Goal: Use online tool/utility: Use online tool/utility

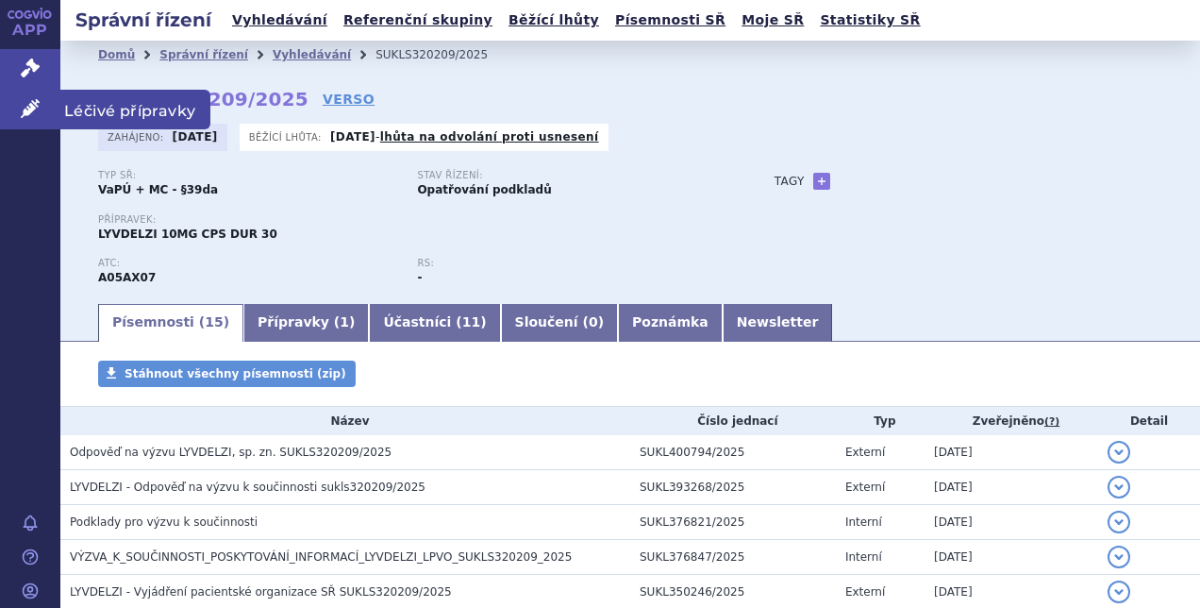
click at [36, 104] on icon at bounding box center [30, 108] width 19 height 19
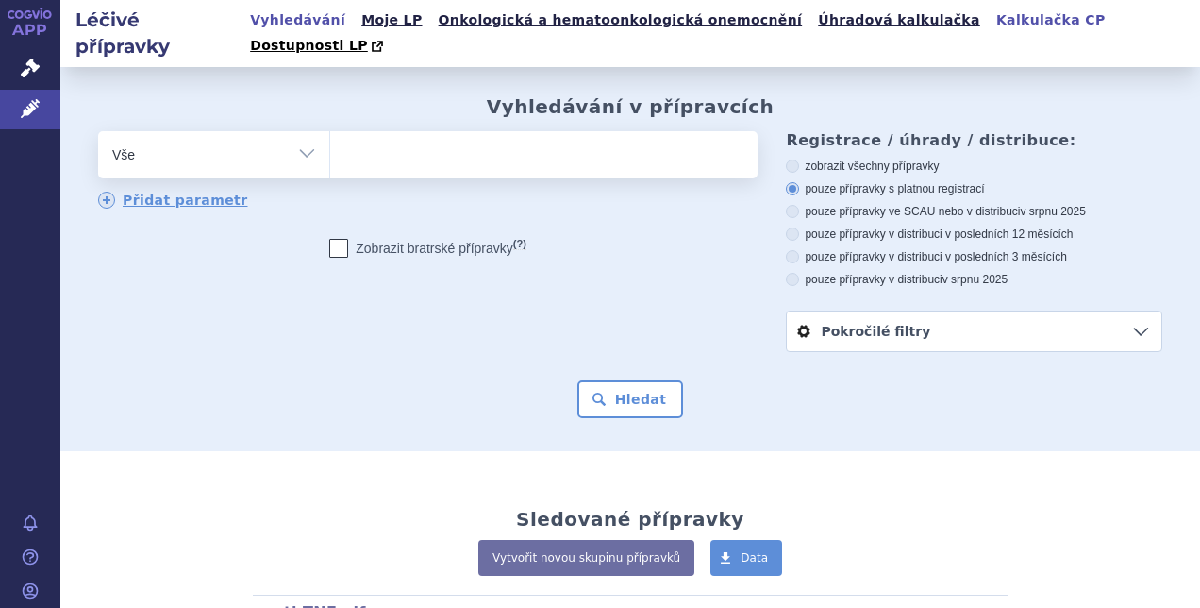
click at [991, 26] on link "Kalkulačka CP" at bounding box center [1051, 20] width 121 height 25
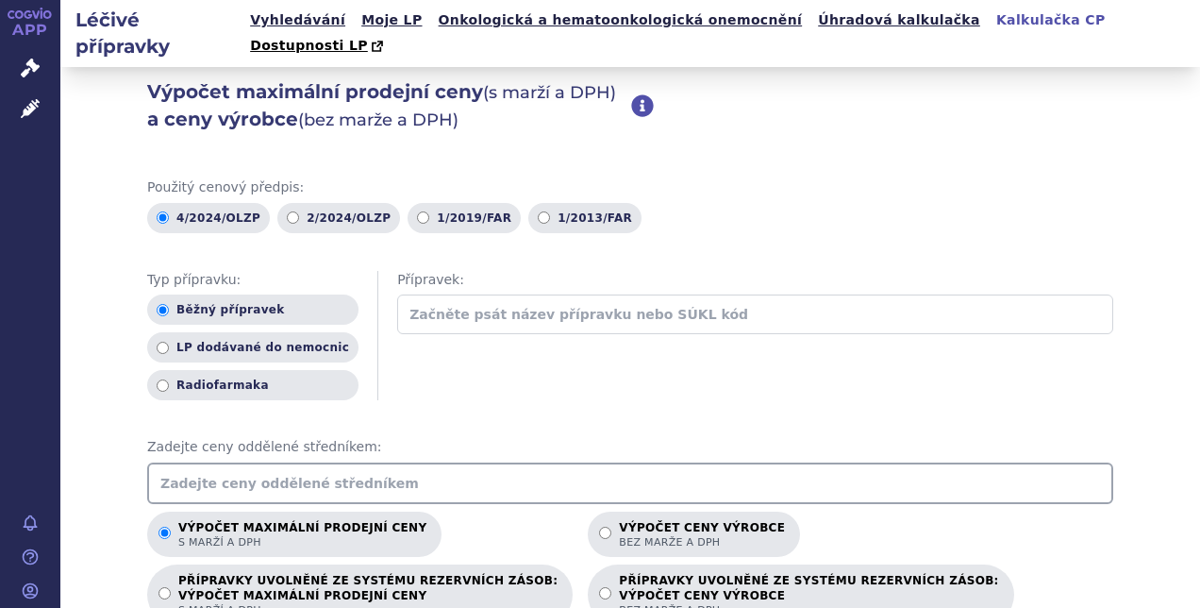
click at [419, 294] on input "text" at bounding box center [755, 314] width 716 height 40
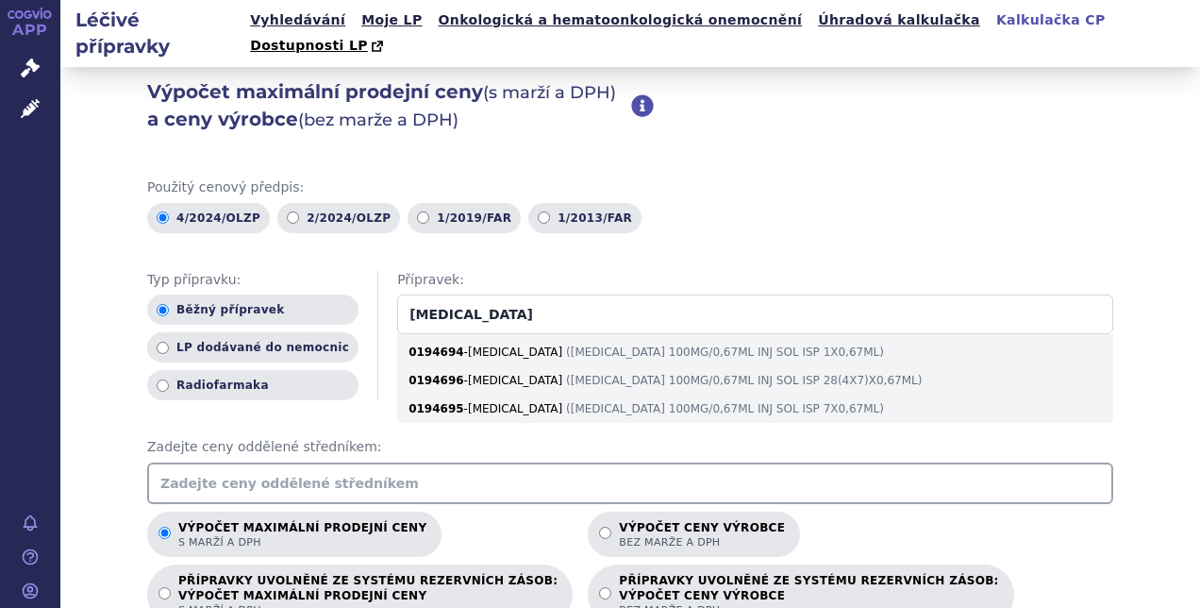
type input "[MEDICAL_DATA]"
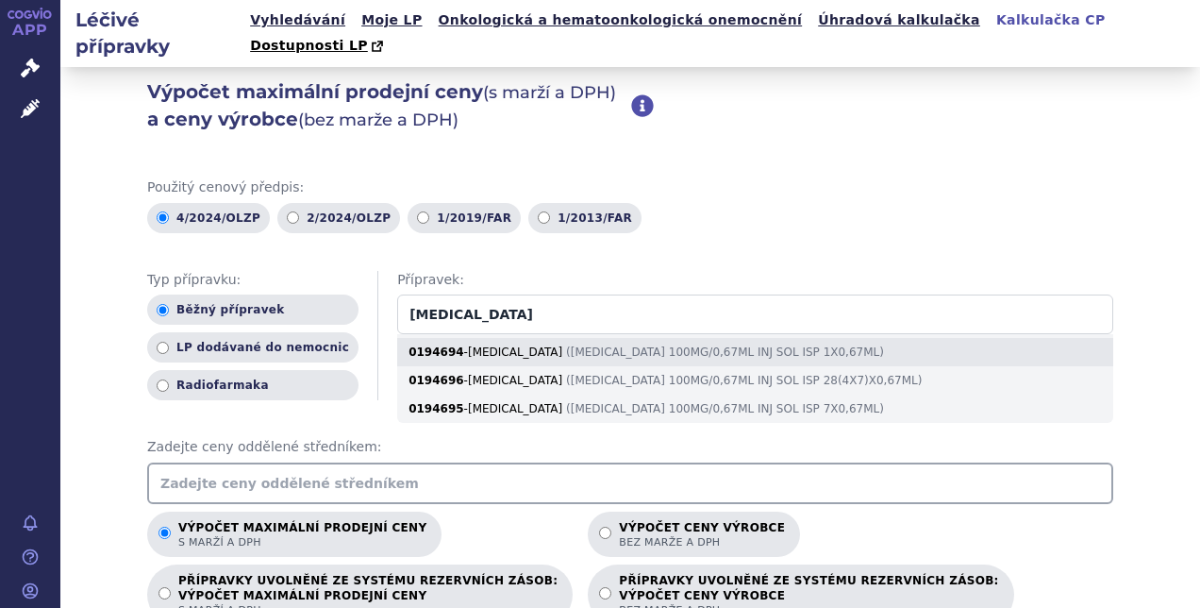
click at [436, 338] on div "0194694 - [MEDICAL_DATA] ( [MEDICAL_DATA] 100MG/0,67ML INJ SOL ISP 1X0,67ML )" at bounding box center [755, 352] width 716 height 28
click at [436, 334] on input "[MEDICAL_DATA]" at bounding box center [755, 314] width 716 height 40
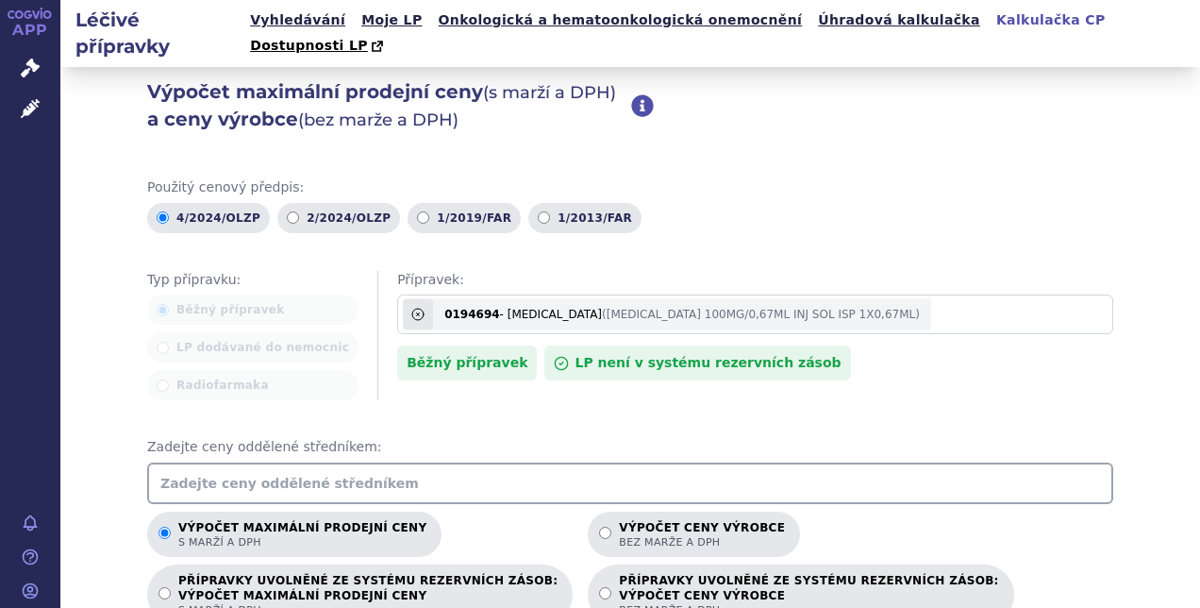
click at [562, 464] on input "text" at bounding box center [630, 483] width 966 height 42
type input "4442.13"
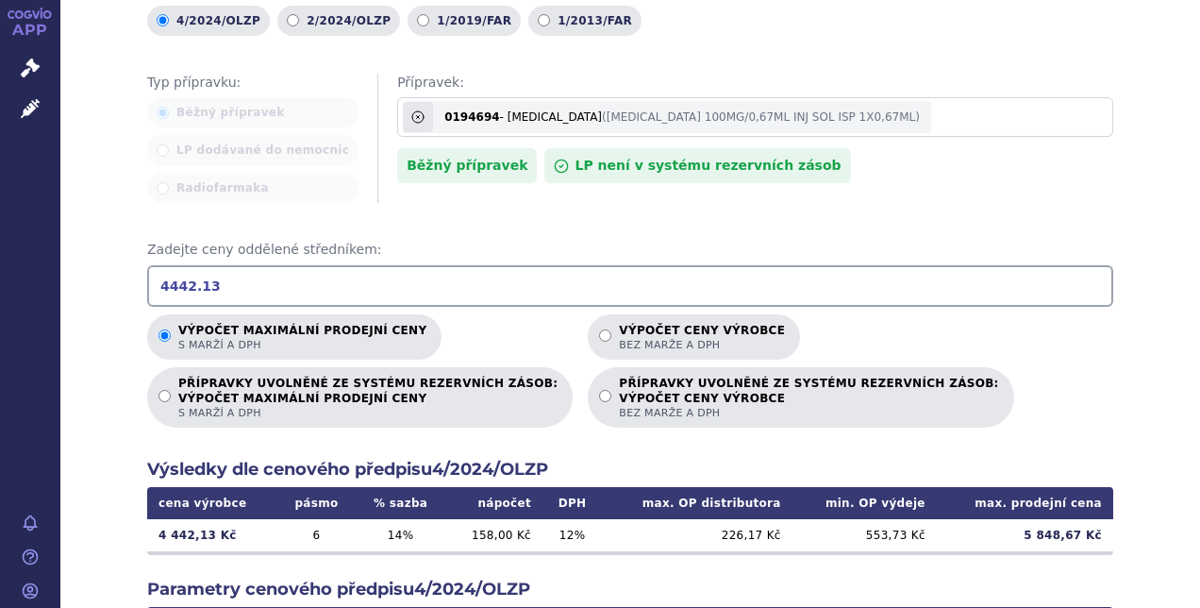
scroll to position [255, 0]
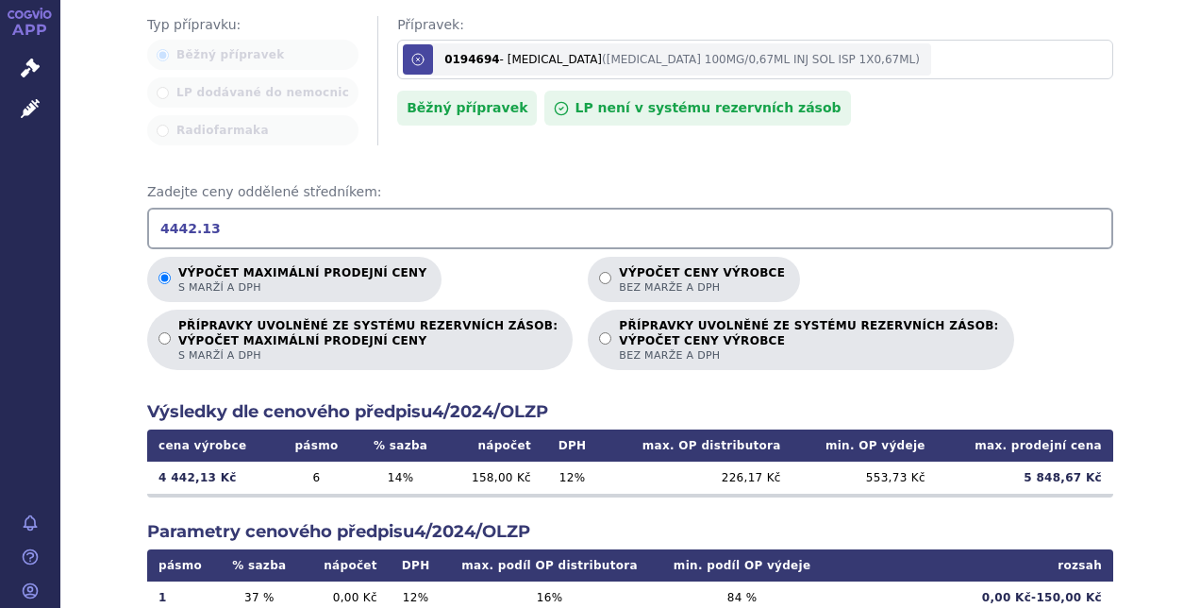
click at [410, 52] on icon at bounding box center [417, 59] width 15 height 15
click at [397, 40] on input "[MEDICAL_DATA]" at bounding box center [755, 60] width 716 height 40
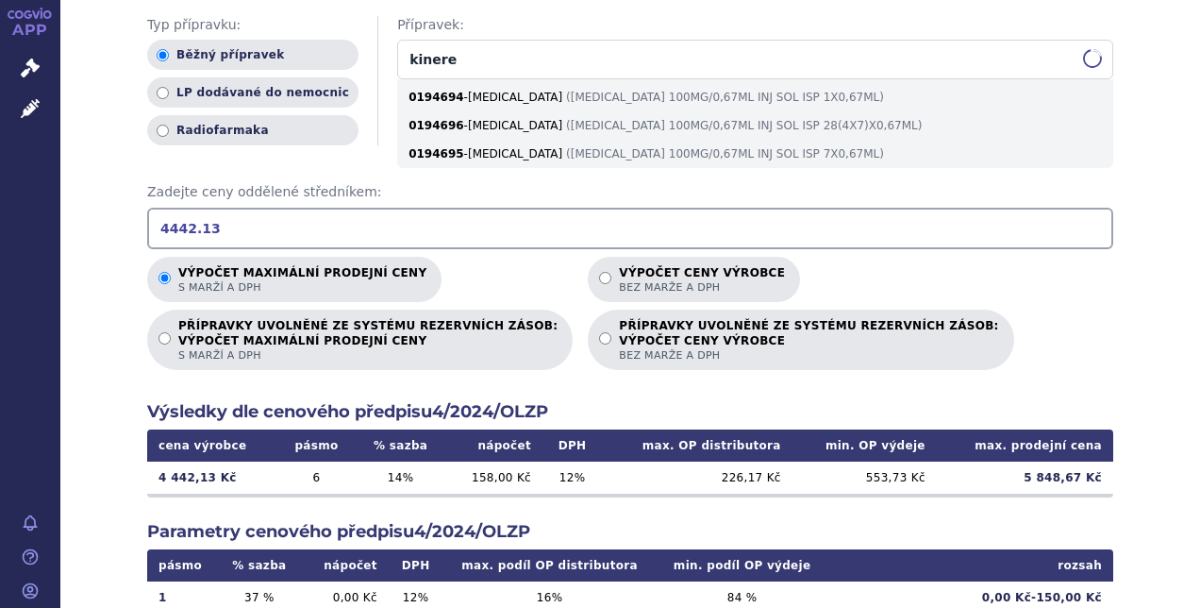
click at [397, 40] on input "kinere" at bounding box center [755, 60] width 716 height 40
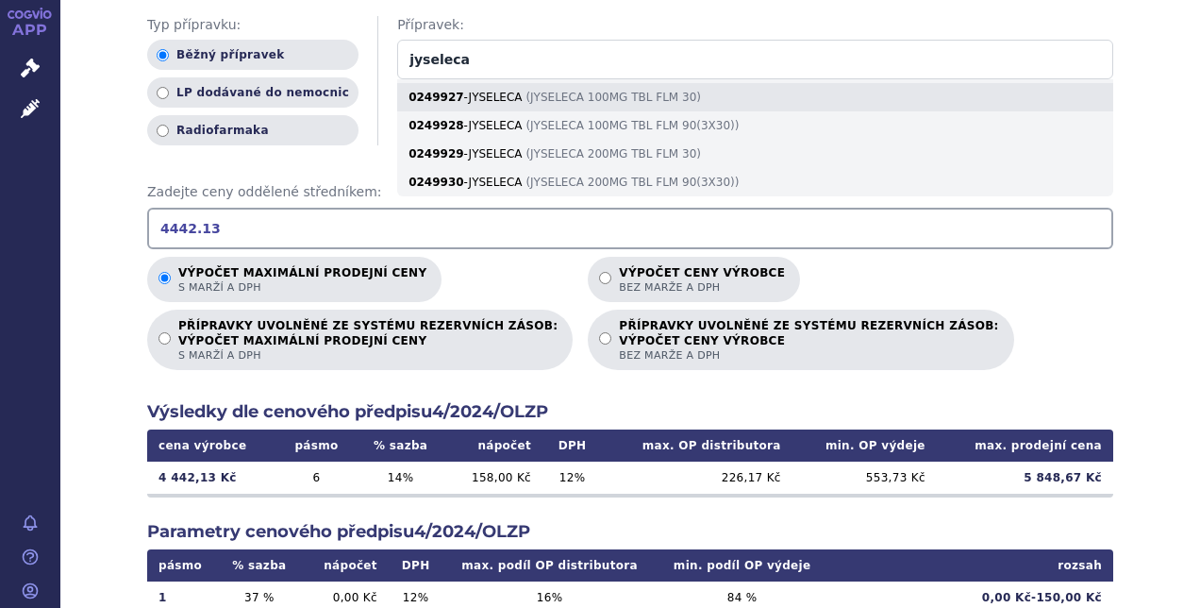
type input "jyseleca"
click at [438, 83] on div "0249927 - JYSELECA ( JYSELECA 100MG TBL FLM 30 )" at bounding box center [755, 97] width 716 height 28
click at [438, 79] on input "jyseleca" at bounding box center [755, 60] width 716 height 40
radio input "false"
radio input "true"
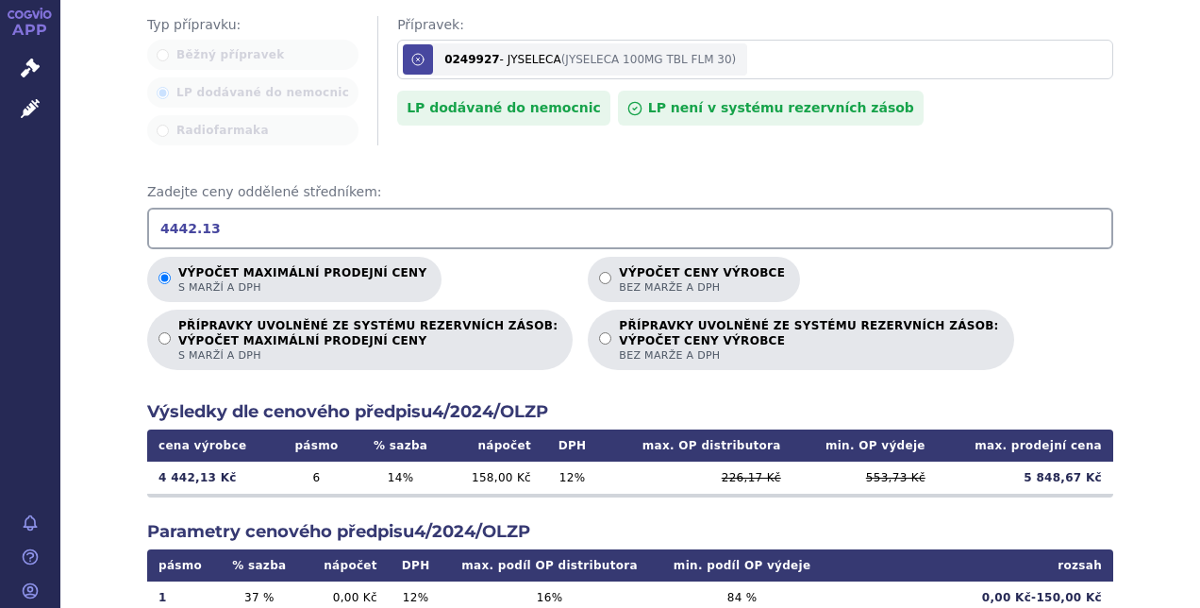
click at [412, 54] on icon at bounding box center [417, 59] width 11 height 11
click at [397, 40] on input "jyseleca" at bounding box center [755, 60] width 716 height 40
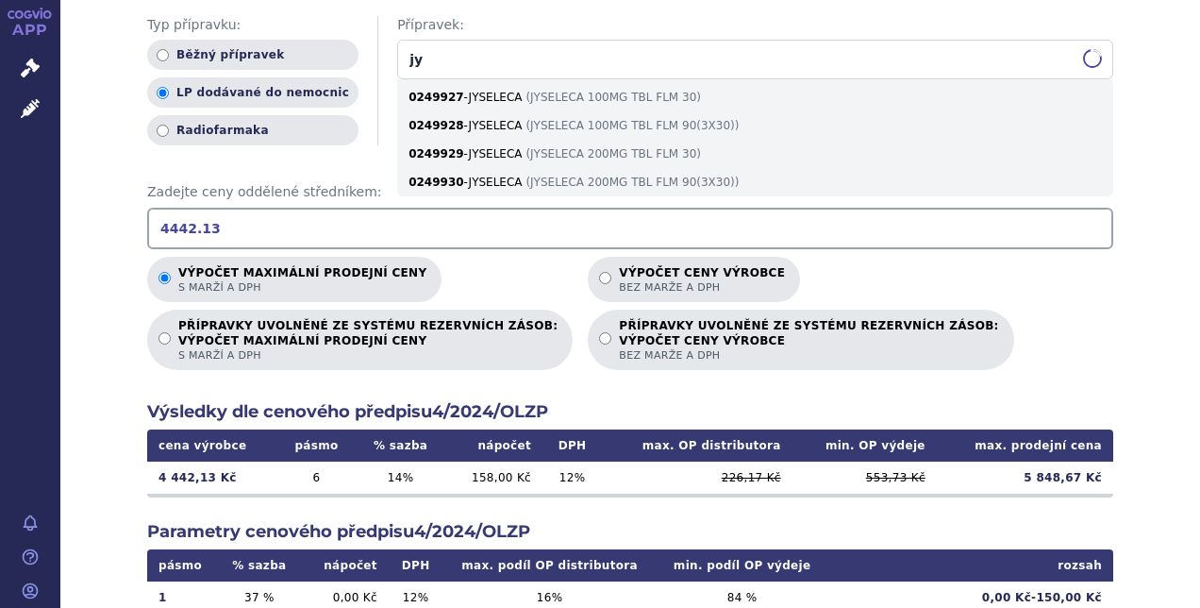
type input "j"
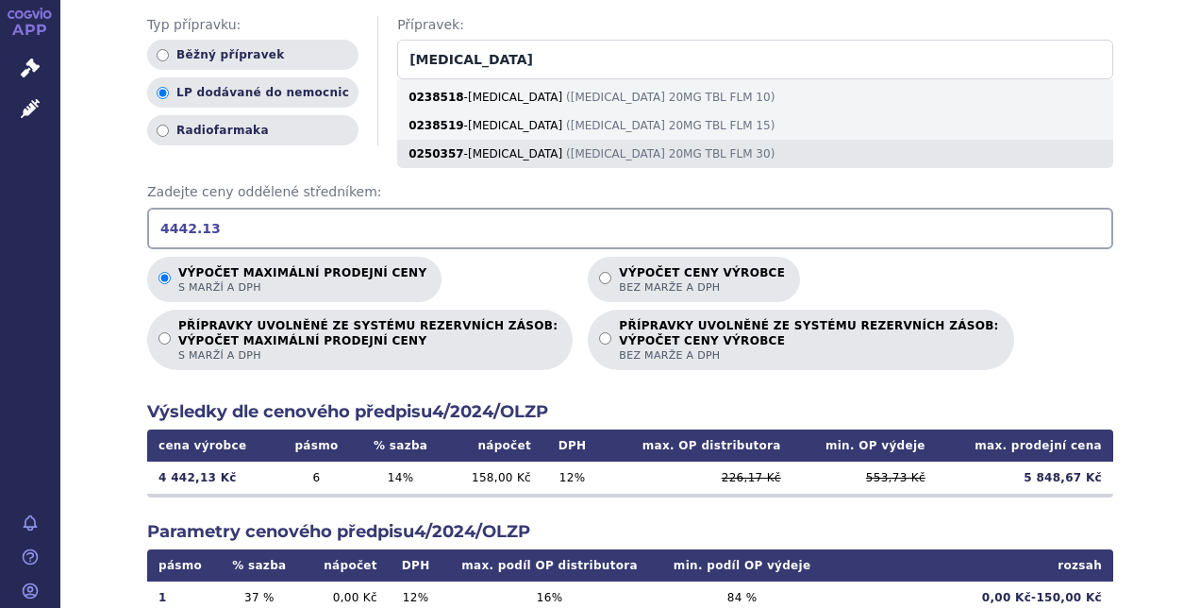
click at [443, 140] on div "0250357 - [MEDICAL_DATA] ( [MEDICAL_DATA] 20MG TBL FLM 30 )" at bounding box center [755, 154] width 716 height 28
click at [443, 79] on input "[MEDICAL_DATA]" at bounding box center [755, 60] width 716 height 40
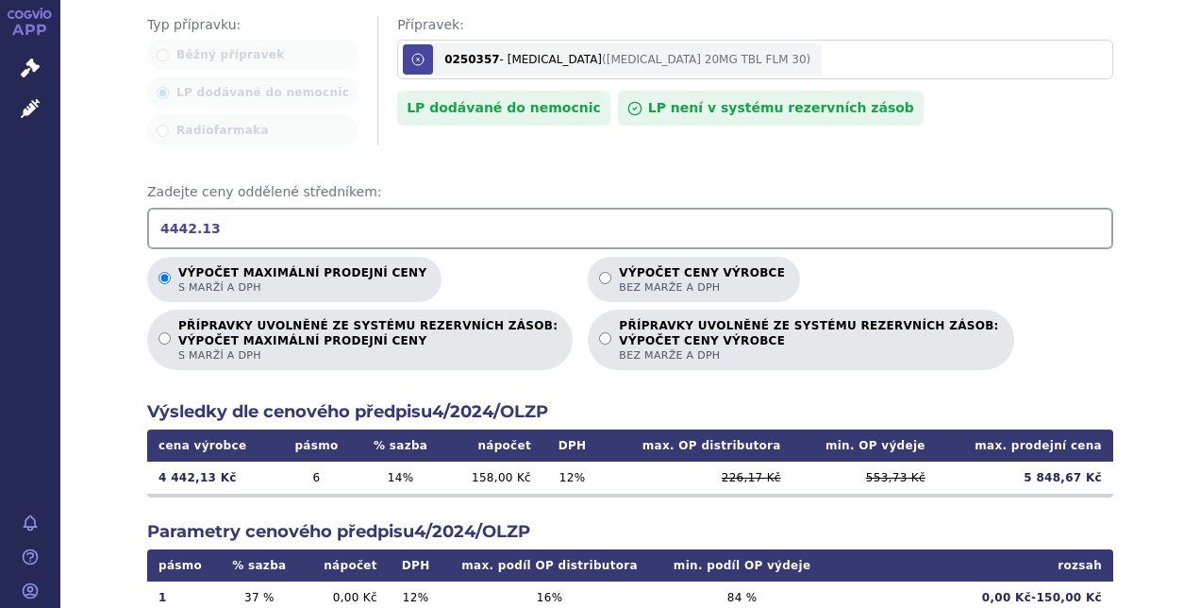
click at [410, 52] on icon at bounding box center [417, 59] width 15 height 15
click at [397, 40] on input "[MEDICAL_DATA]" at bounding box center [755, 60] width 716 height 40
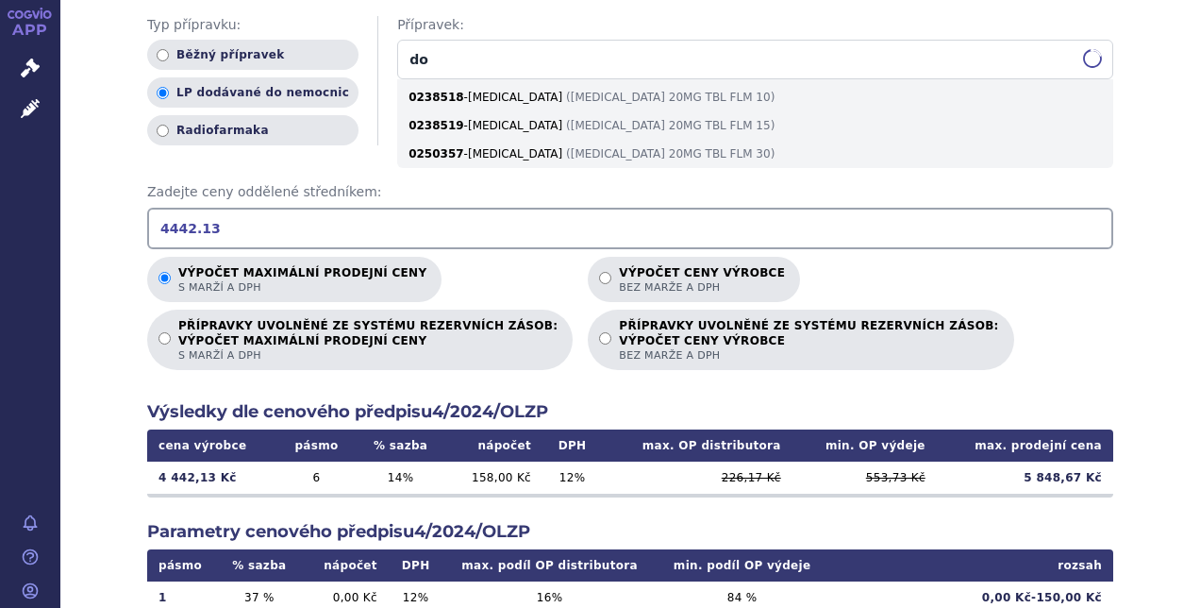
type input "d"
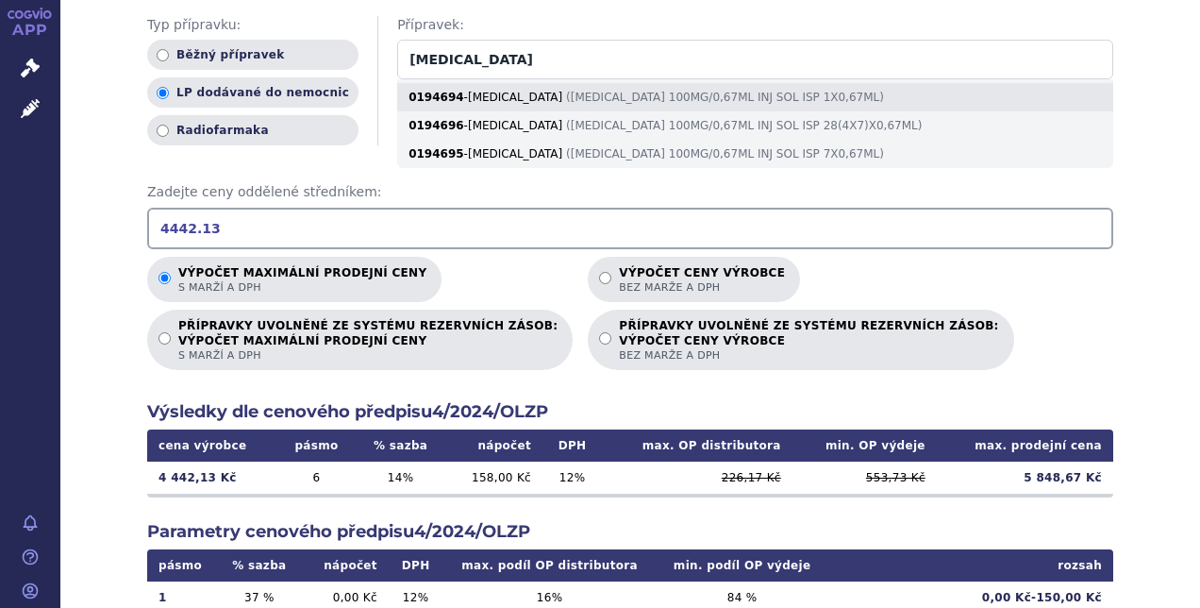
type input "[MEDICAL_DATA]"
click at [440, 83] on div "0194694 - [MEDICAL_DATA] ( [MEDICAL_DATA] 100MG/0,67ML INJ SOL ISP 1X0,67ML )" at bounding box center [755, 97] width 716 height 28
click at [440, 75] on input "[MEDICAL_DATA]" at bounding box center [755, 60] width 716 height 40
radio input "true"
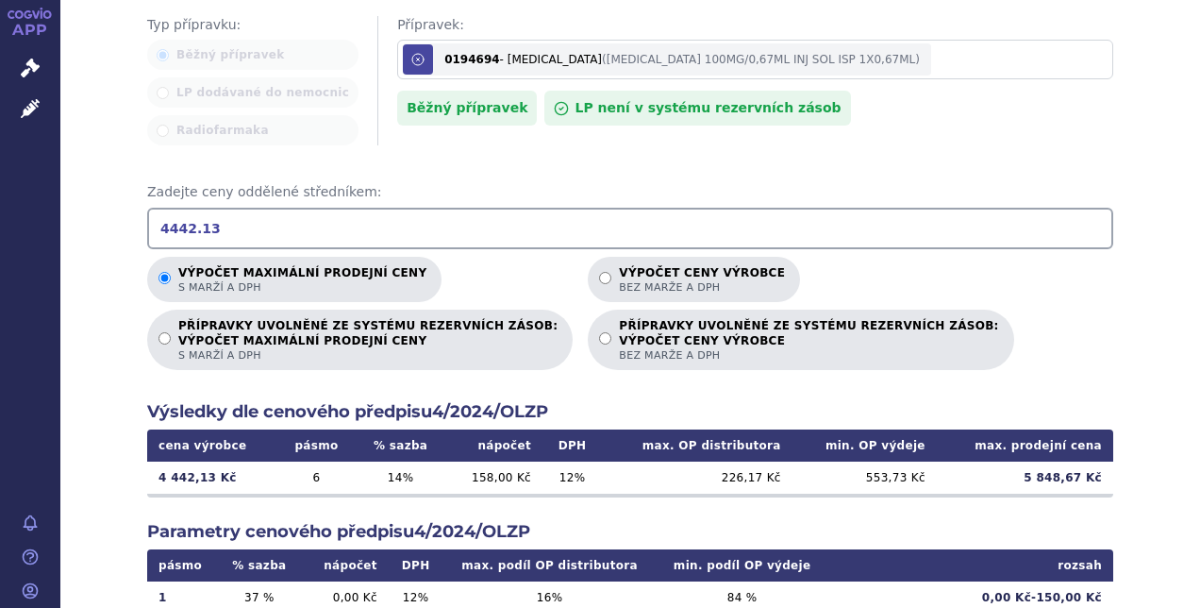
click at [410, 52] on icon at bounding box center [417, 59] width 15 height 15
click at [397, 40] on input "[MEDICAL_DATA]" at bounding box center [755, 60] width 716 height 40
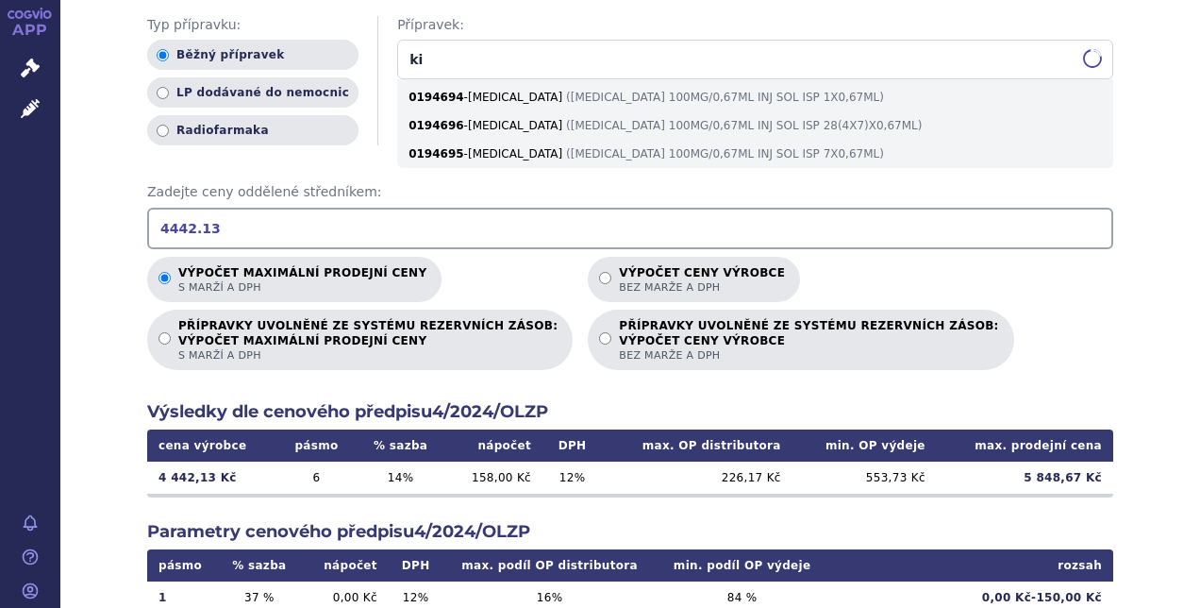
type input "k"
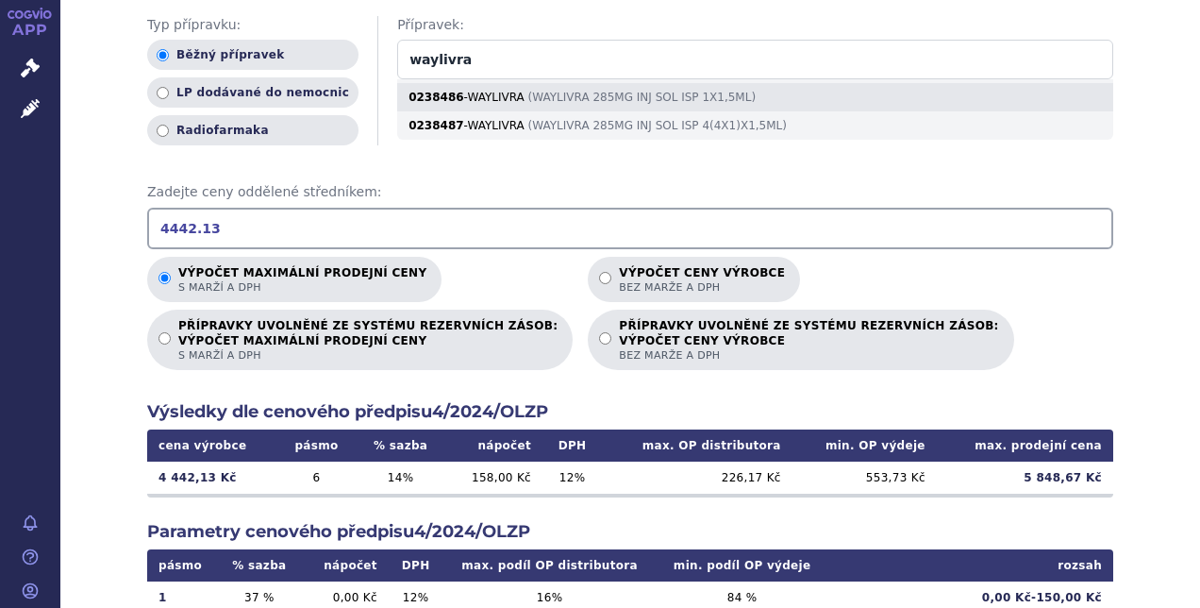
type input "waylivra"
click at [462, 83] on div "0238486 - WAYLIVRA ( WAYLIVRA 285MG INJ SOL ISP 1X1,5ML )" at bounding box center [755, 97] width 716 height 28
click at [462, 70] on input "waylivra" at bounding box center [755, 60] width 716 height 40
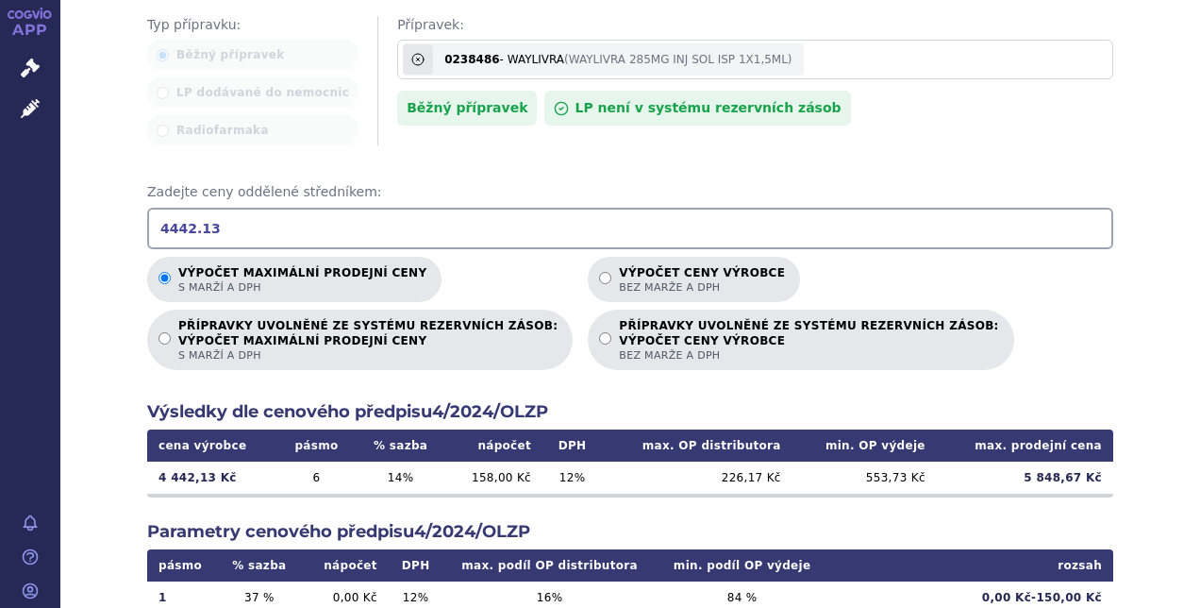
drag, startPoint x: 236, startPoint y: 208, endPoint x: 108, endPoint y: 206, distance: 128.3
click at [108, 206] on div "Výpočet maximální prodejní ceny (s marží a DPH) a ceny výrobce (bez [PERSON_NAM…" at bounding box center [630, 351] width 1140 height 1079
drag, startPoint x: 209, startPoint y: 206, endPoint x: 107, endPoint y: 202, distance: 102.9
click at [107, 202] on div "Výpočet maximální prodejní ceny (s marží a DPH) a ceny výrobce (bez [PERSON_NAM…" at bounding box center [630, 351] width 1140 height 1079
type input "548521.94"
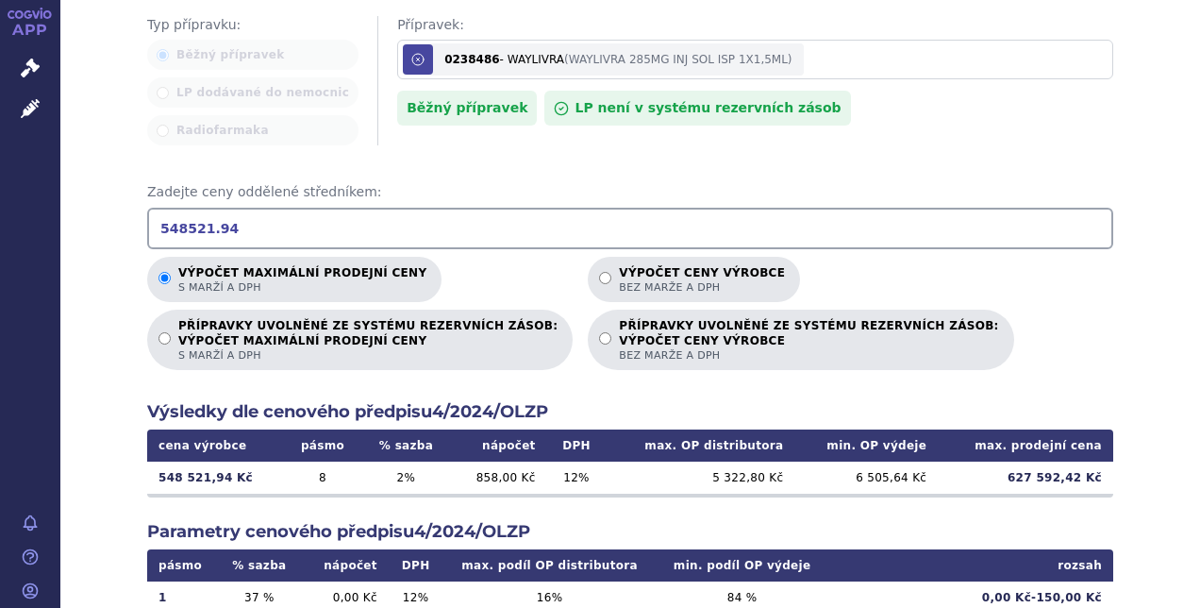
click at [412, 54] on icon at bounding box center [417, 59] width 11 height 11
click at [397, 40] on input "waylivra" at bounding box center [755, 60] width 716 height 40
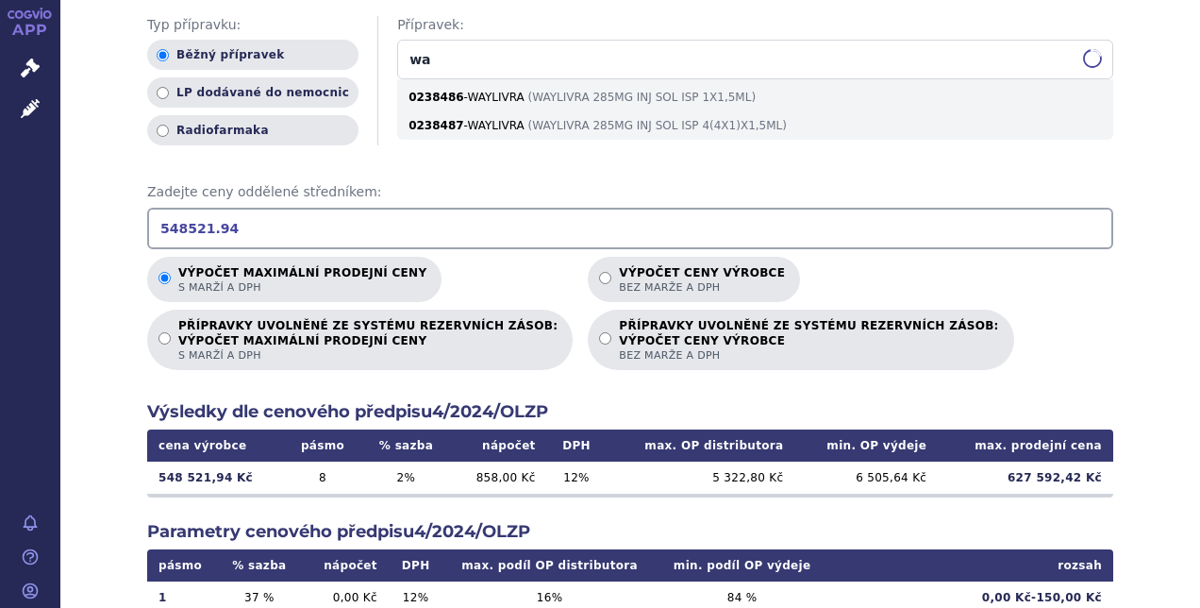
type input "w"
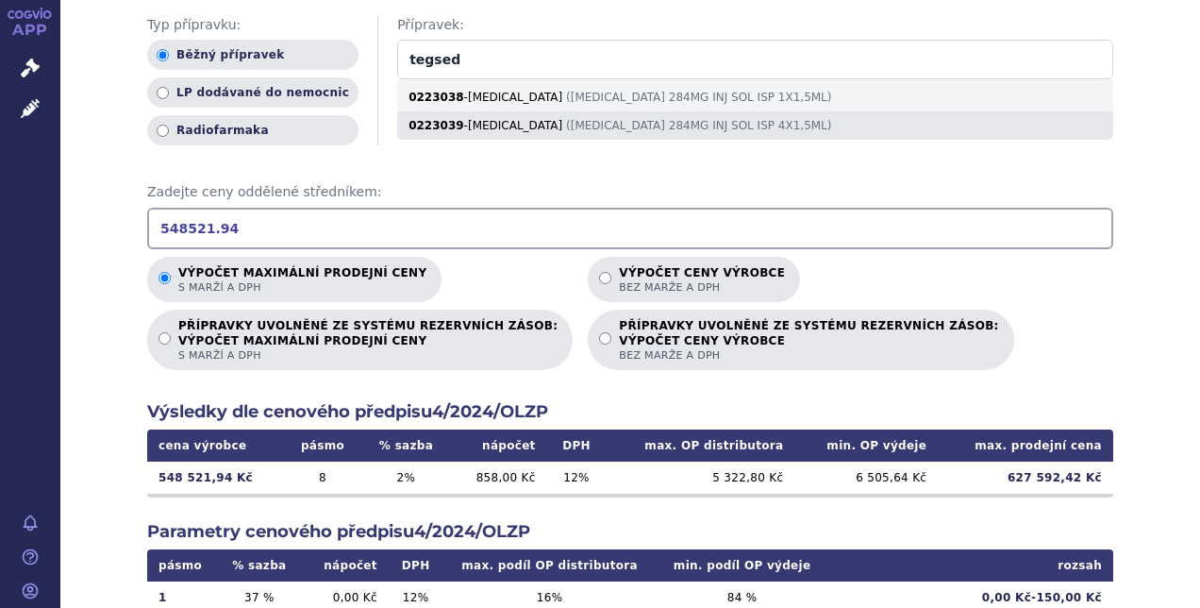
type input "tegsed"
click at [506, 111] on div "0223039 - [MEDICAL_DATA] ( [MEDICAL_DATA] 284MG INJ SOL ISP 4X1,5ML )" at bounding box center [755, 125] width 716 height 28
click at [506, 79] on input "tegsed" at bounding box center [755, 60] width 716 height 40
